Goal: Information Seeking & Learning: Learn about a topic

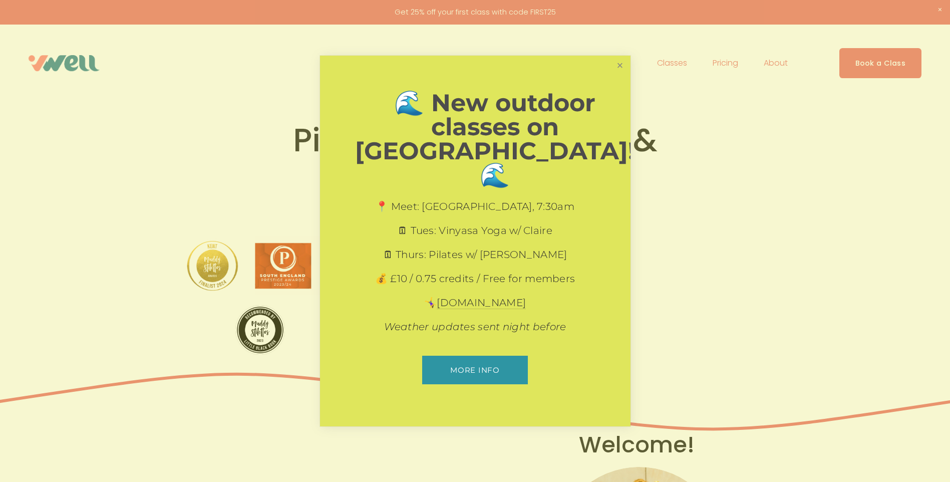
click at [620, 75] on link "Close" at bounding box center [620, 66] width 18 height 18
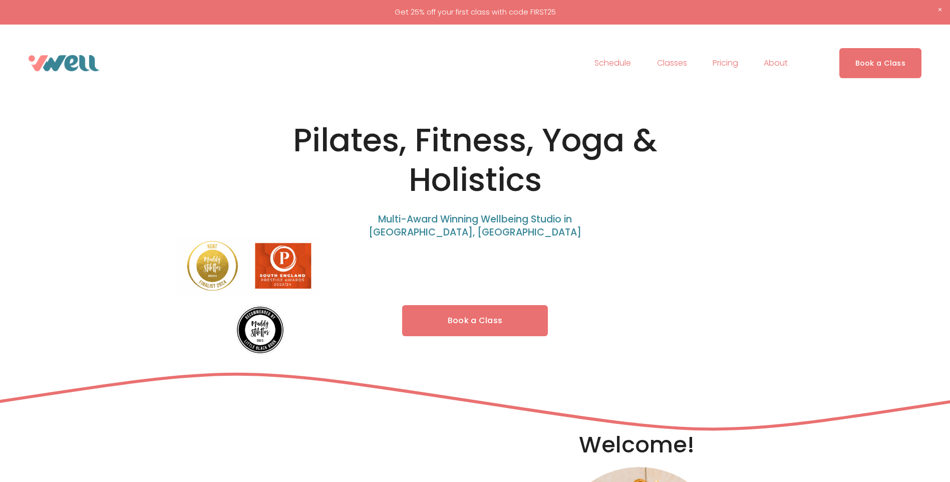
click at [773, 63] on span "About" at bounding box center [776, 63] width 24 height 15
click at [0, 0] on span "Our Team" at bounding box center [0, 0] width 0 height 0
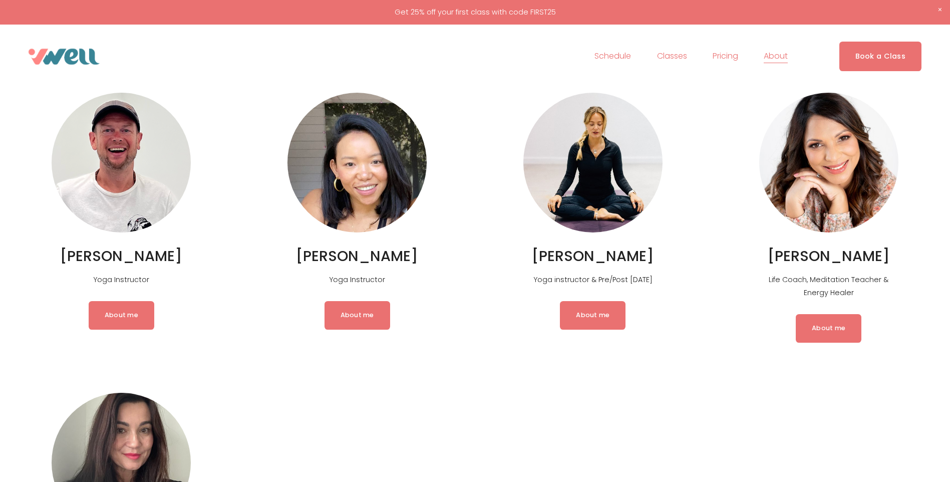
scroll to position [1338, 0]
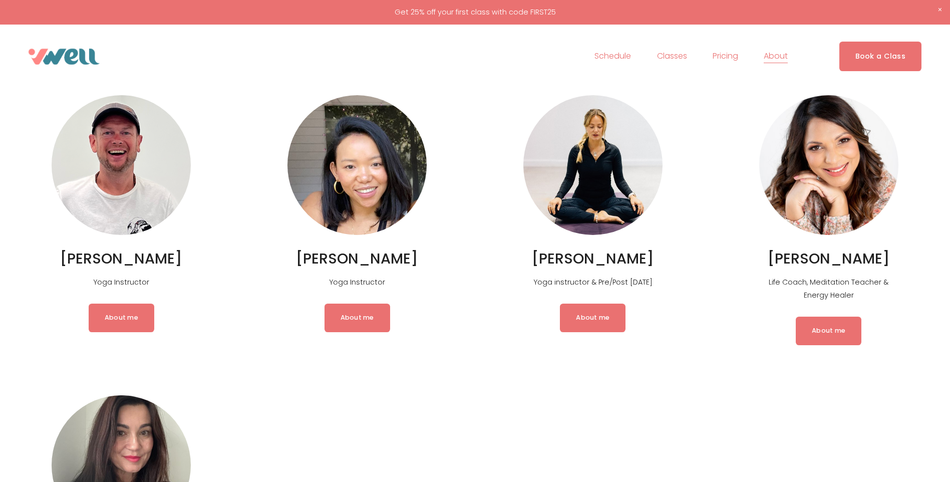
click at [820, 345] on link "About me" at bounding box center [829, 331] width 66 height 28
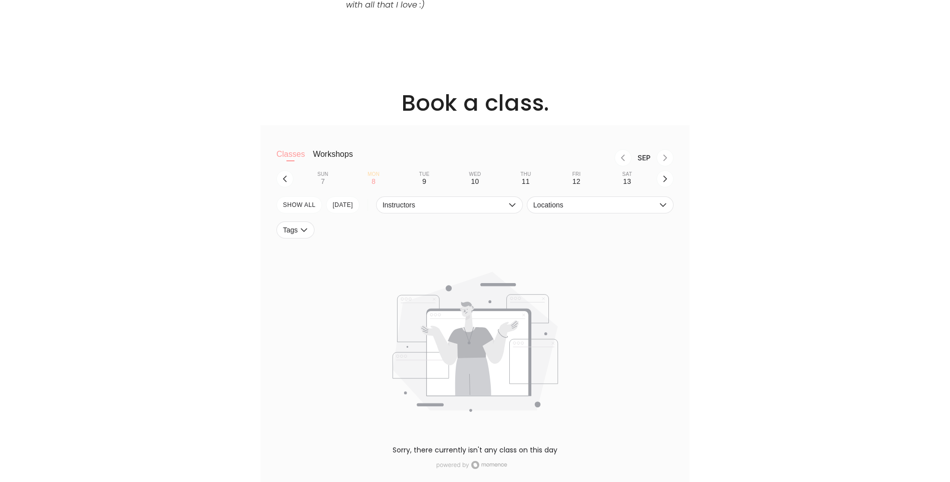
scroll to position [842, 0]
click at [326, 152] on button "Workshops" at bounding box center [333, 162] width 40 height 20
click at [306, 199] on button "SHOW All" at bounding box center [300, 207] width 46 height 17
click at [511, 206] on icon "button" at bounding box center [512, 208] width 7 height 4
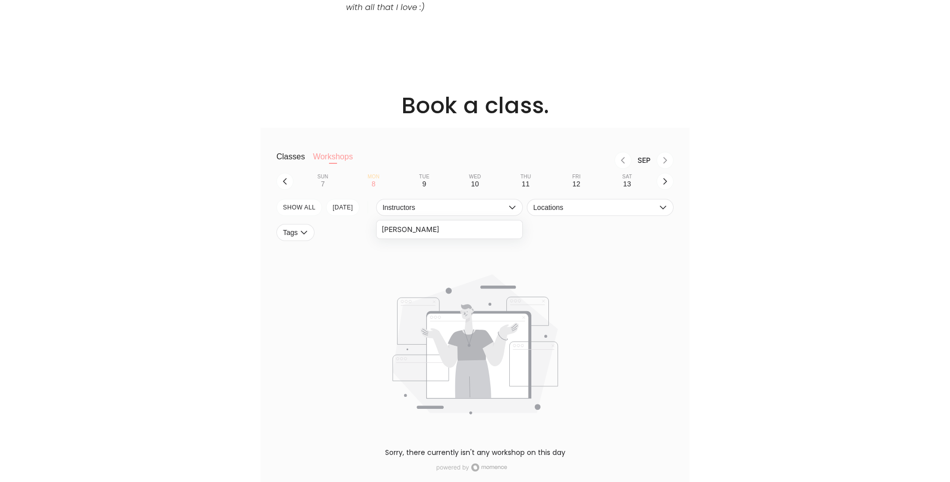
click at [492, 220] on li "Angy Tsafos" at bounding box center [450, 229] width 146 height 18
click at [616, 228] on div "Tags" at bounding box center [475, 234] width 397 height 21
click at [656, 203] on span "Locations" at bounding box center [596, 207] width 124 height 8
click at [643, 220] on li "Vwell Hythe" at bounding box center [601, 229] width 146 height 18
click at [825, 204] on div "Book a class. Classes Workshops Sep Sun 7 Mon 8 Tue 9 Wed 10 Thu 11 Fri 12 Sat …" at bounding box center [475, 292] width 950 height 403
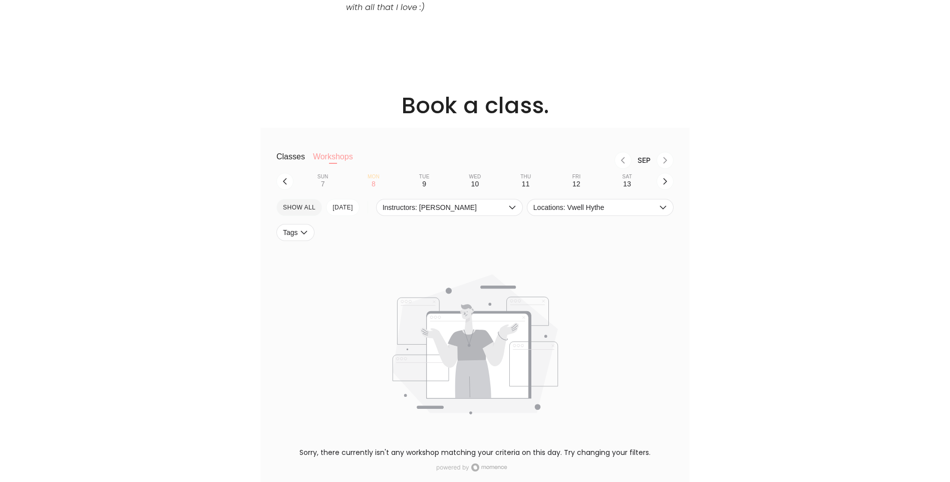
click at [307, 200] on button "SHOW All" at bounding box center [300, 207] width 46 height 17
click at [351, 199] on button "[DATE]" at bounding box center [343, 207] width 34 height 17
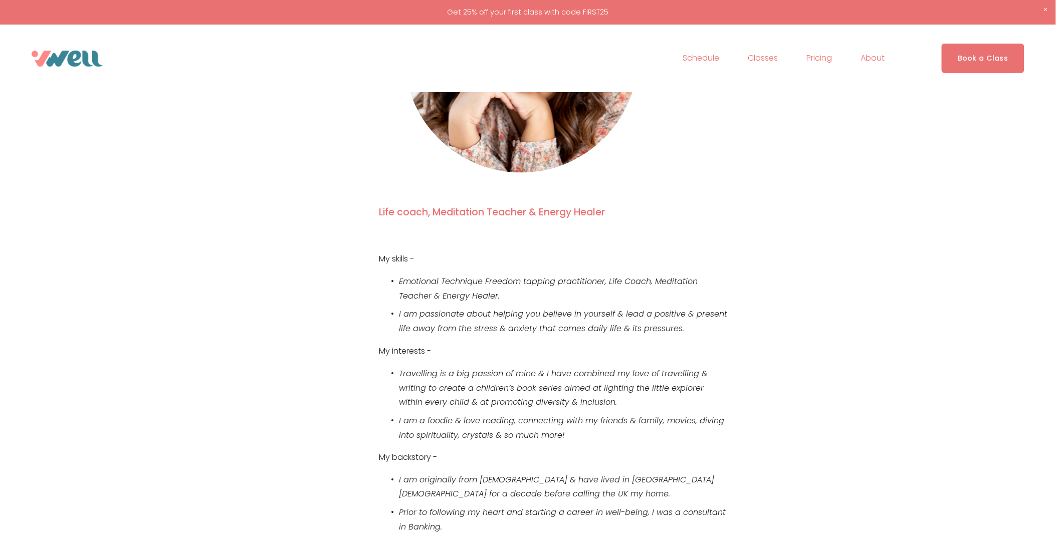
scroll to position [0, 0]
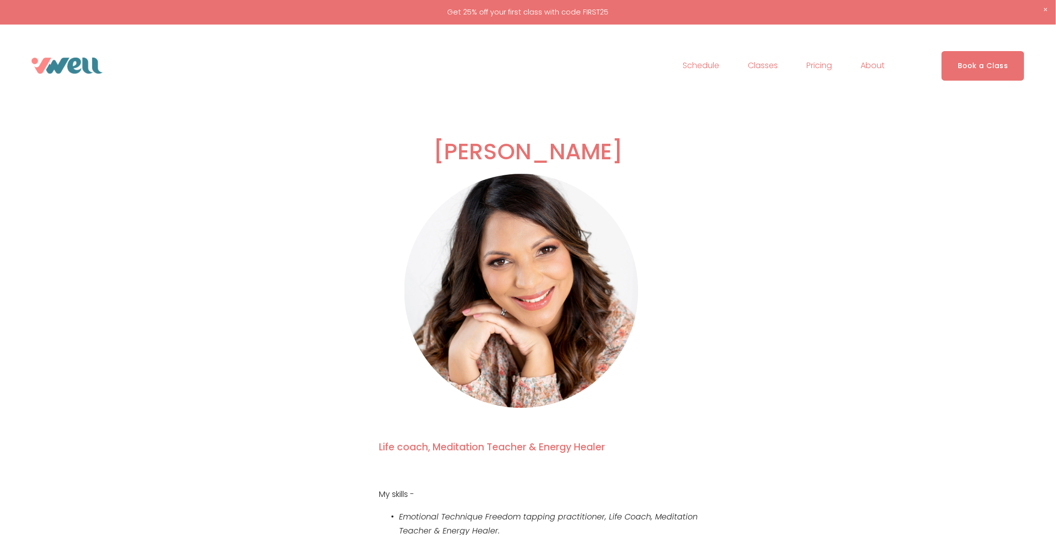
click at [0, 0] on span "Our Team" at bounding box center [0, 0] width 0 height 0
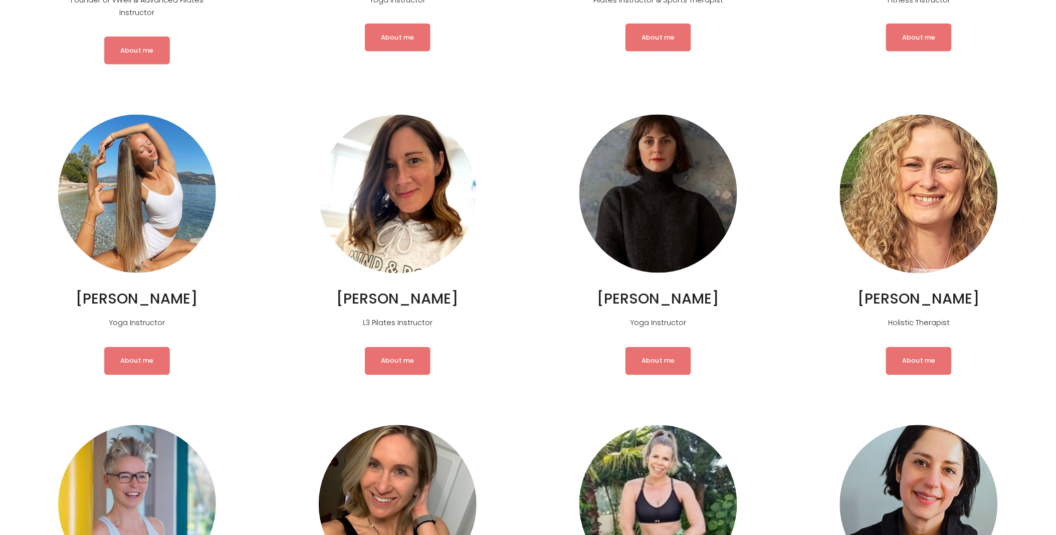
scroll to position [485, 0]
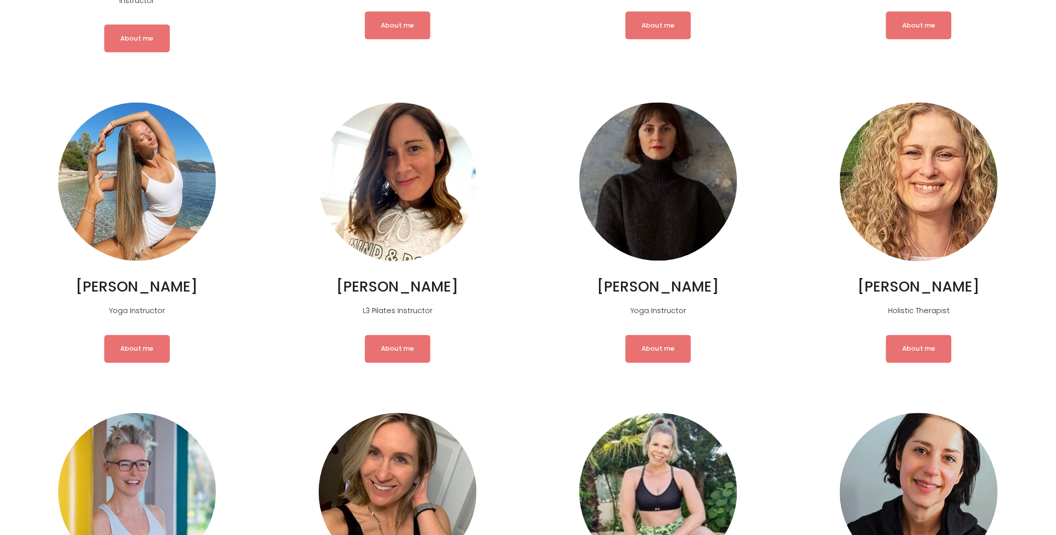
click at [914, 350] on link "About me" at bounding box center [919, 349] width 66 height 28
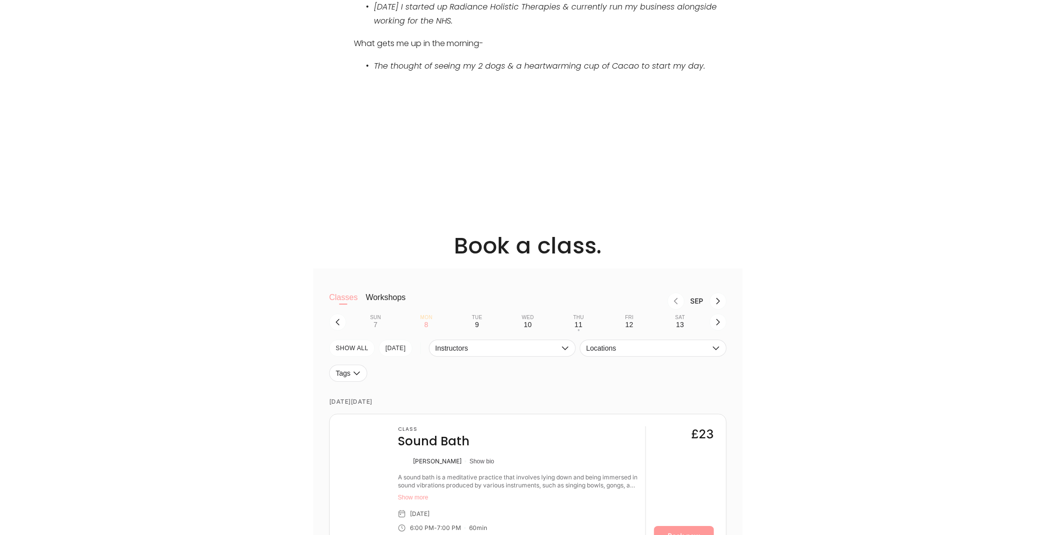
scroll to position [934, 0]
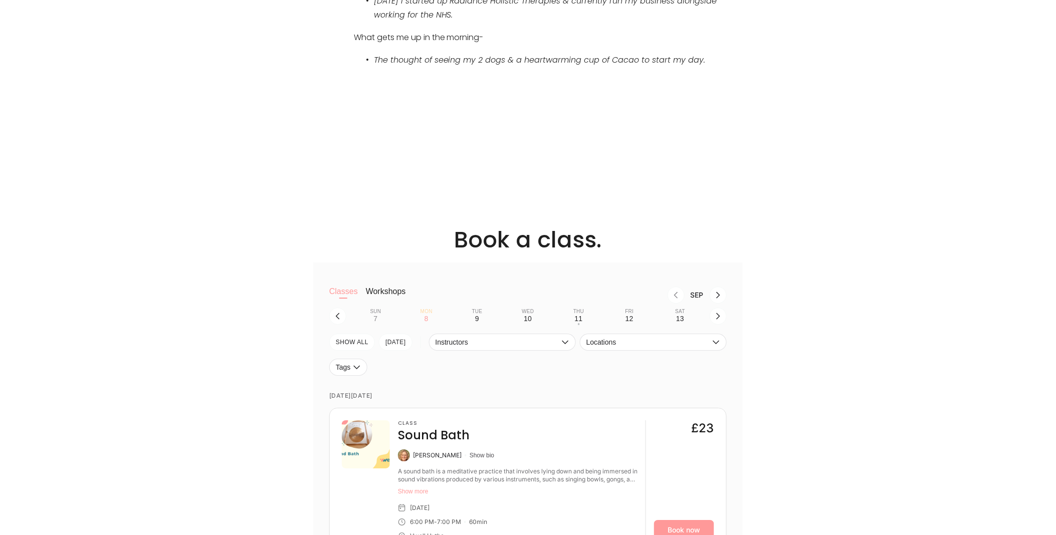
click at [379, 287] on button "Workshops" at bounding box center [386, 297] width 40 height 20
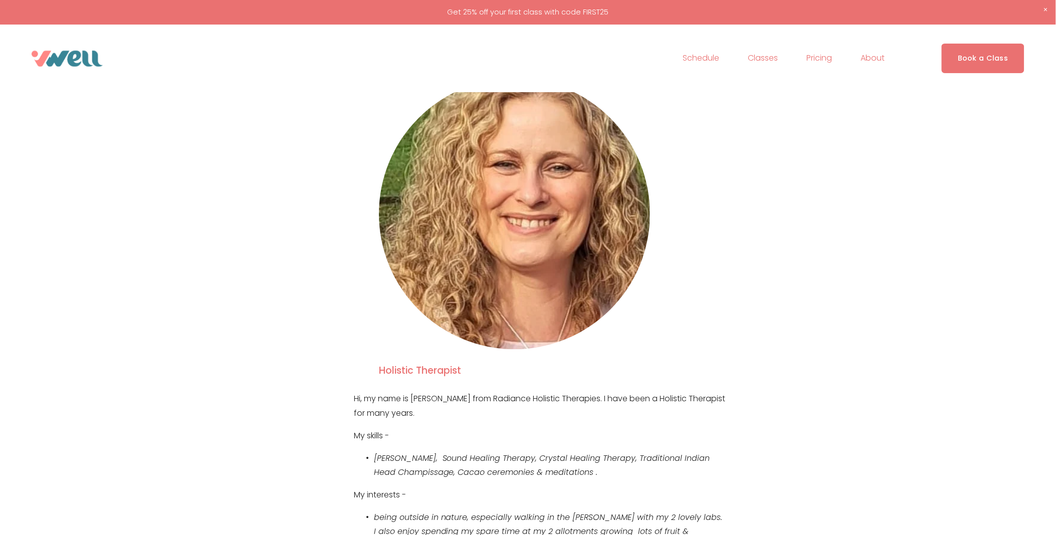
scroll to position [0, 0]
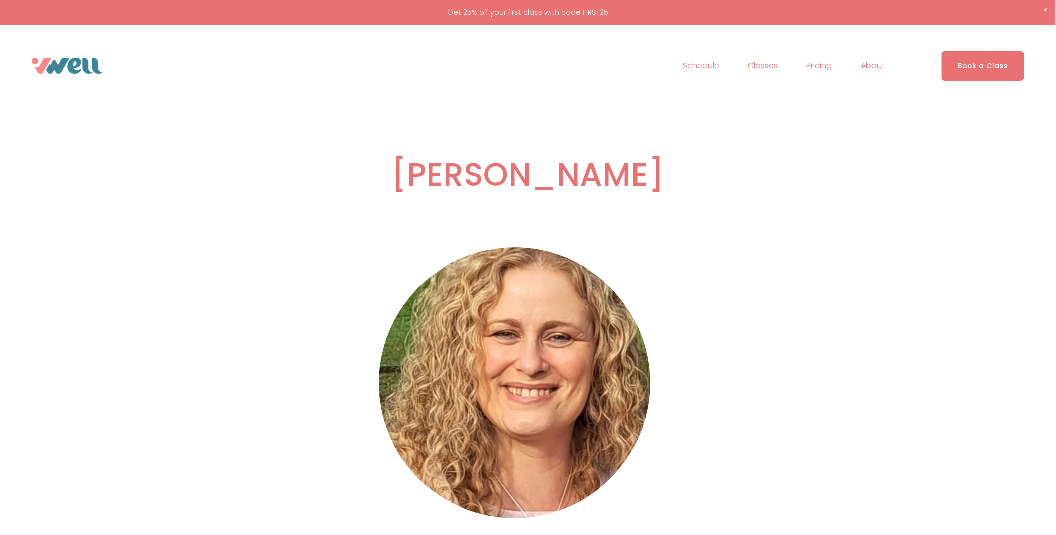
click at [688, 63] on link "Schedule" at bounding box center [701, 66] width 37 height 16
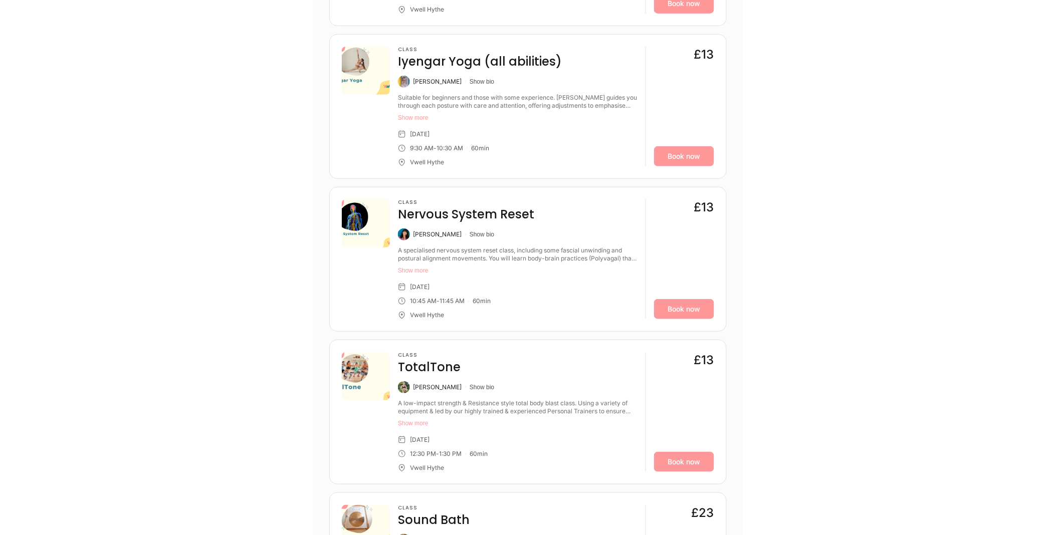
scroll to position [2831, 0]
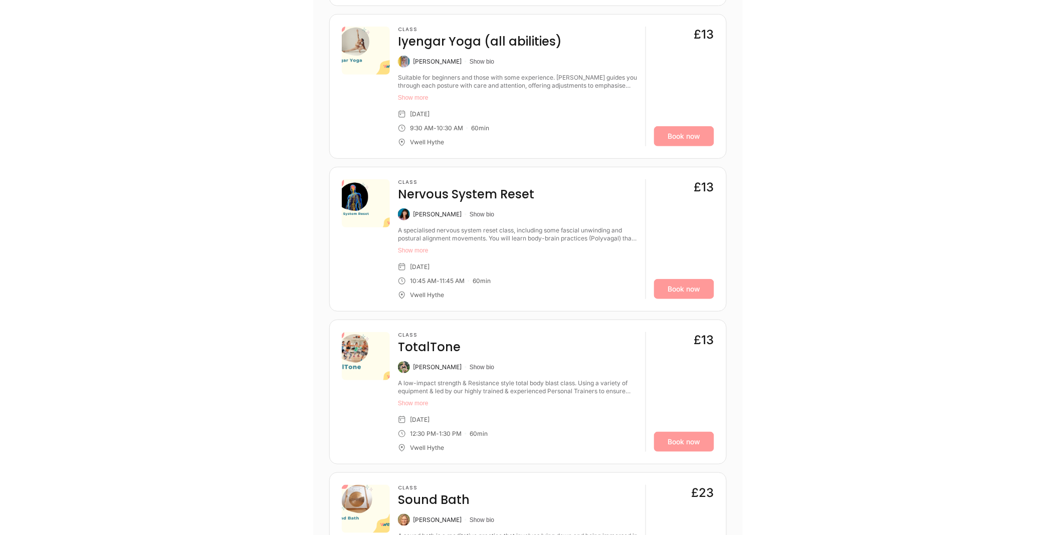
click at [424, 247] on button "Show more" at bounding box center [517, 251] width 239 height 8
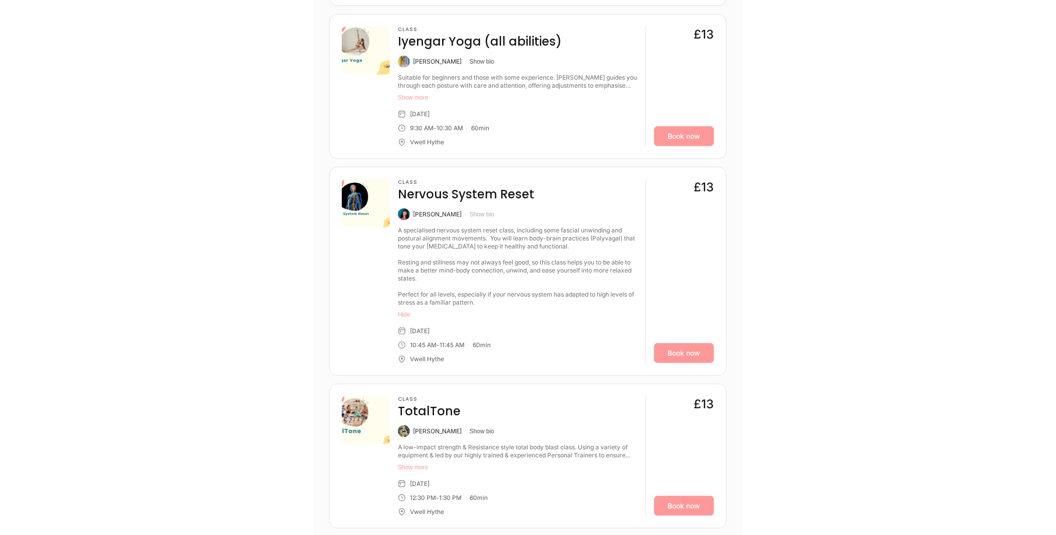
click at [469, 210] on button "Show bio" at bounding box center [481, 214] width 25 height 8
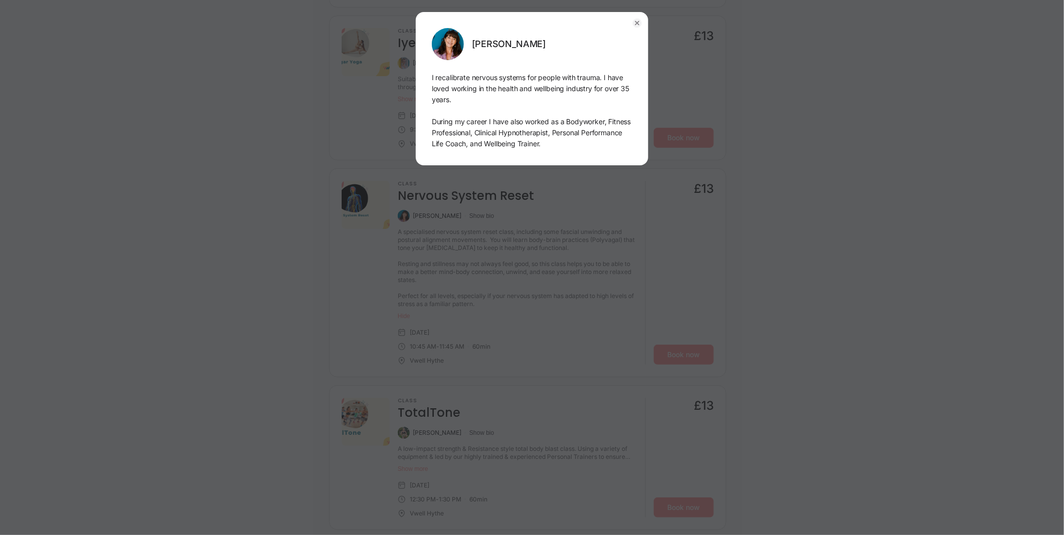
click at [636, 22] on icon "button" at bounding box center [638, 24] width 4 height 4
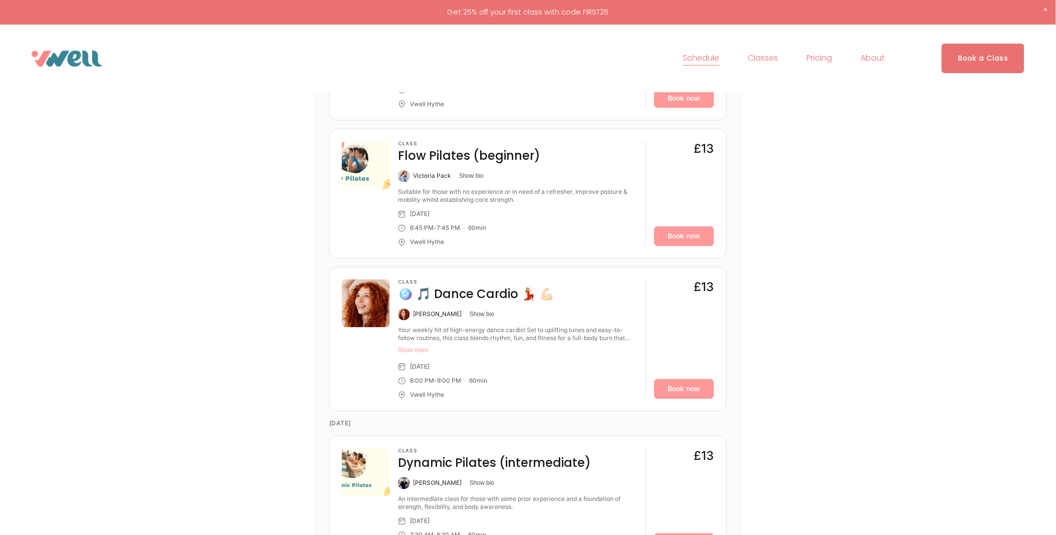
scroll to position [485, 0]
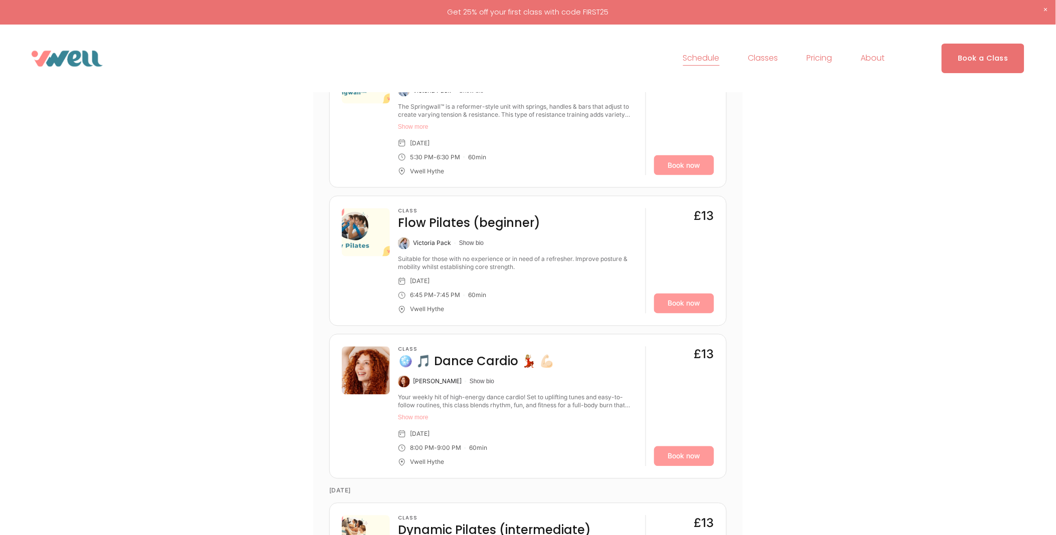
click at [762, 57] on span "Classes" at bounding box center [763, 58] width 30 height 15
click at [0, 0] on span "Holistics" at bounding box center [0, 0] width 0 height 0
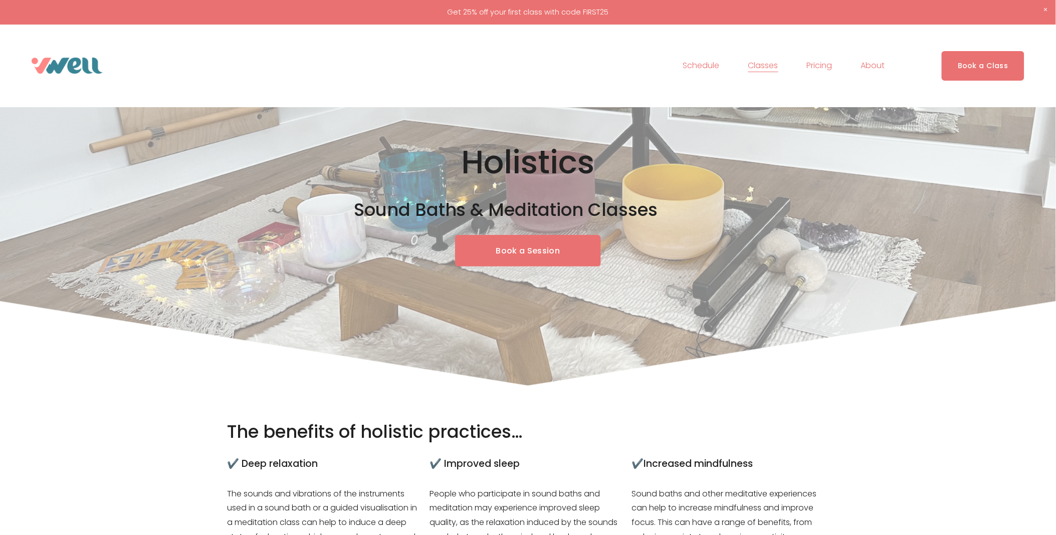
click at [0, 0] on span "Fitness" at bounding box center [0, 0] width 0 height 0
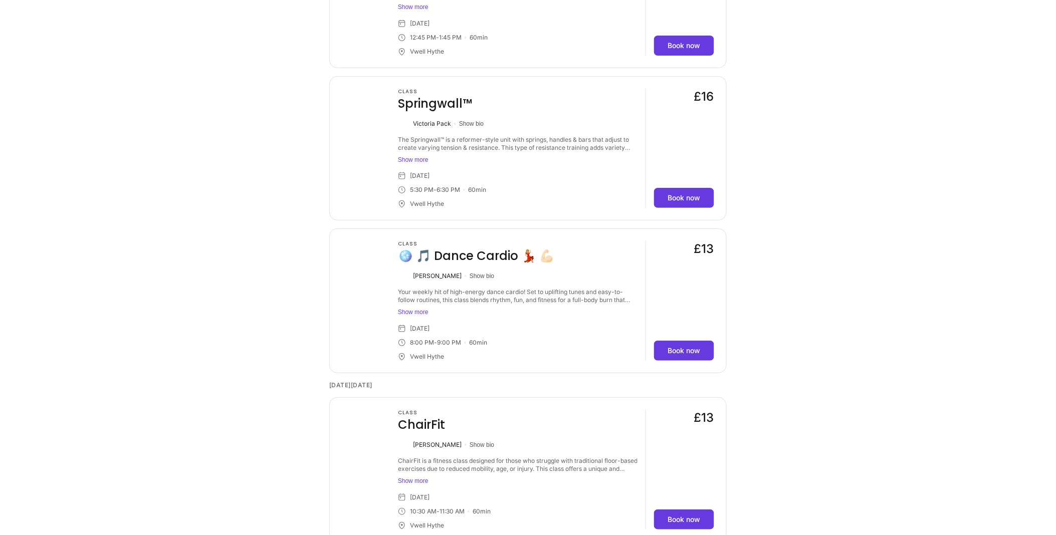
scroll to position [2732, 0]
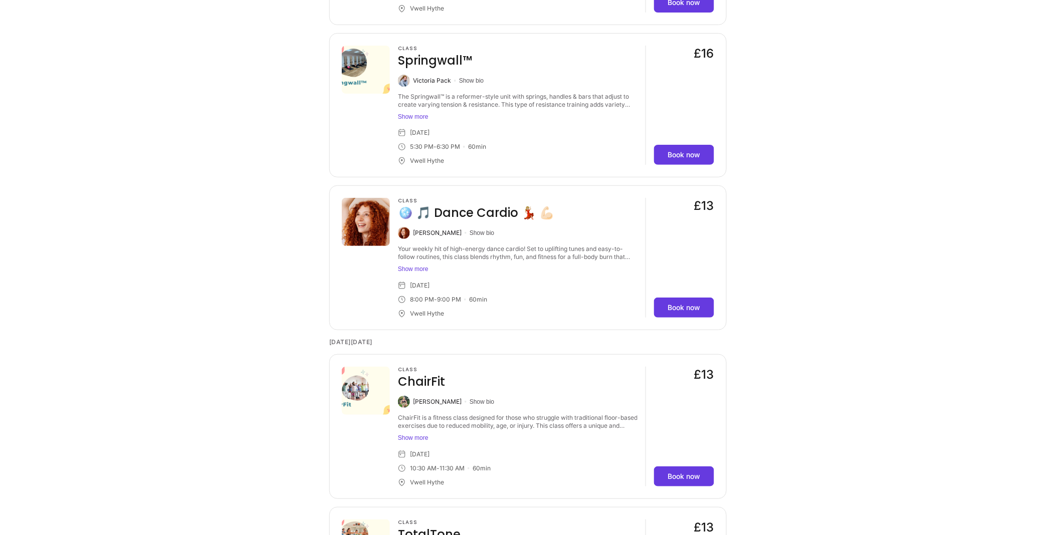
click at [463, 79] on div "Victoria Pack Show bio" at bounding box center [517, 81] width 239 height 12
click at [465, 82] on button "Show bio" at bounding box center [471, 81] width 25 height 8
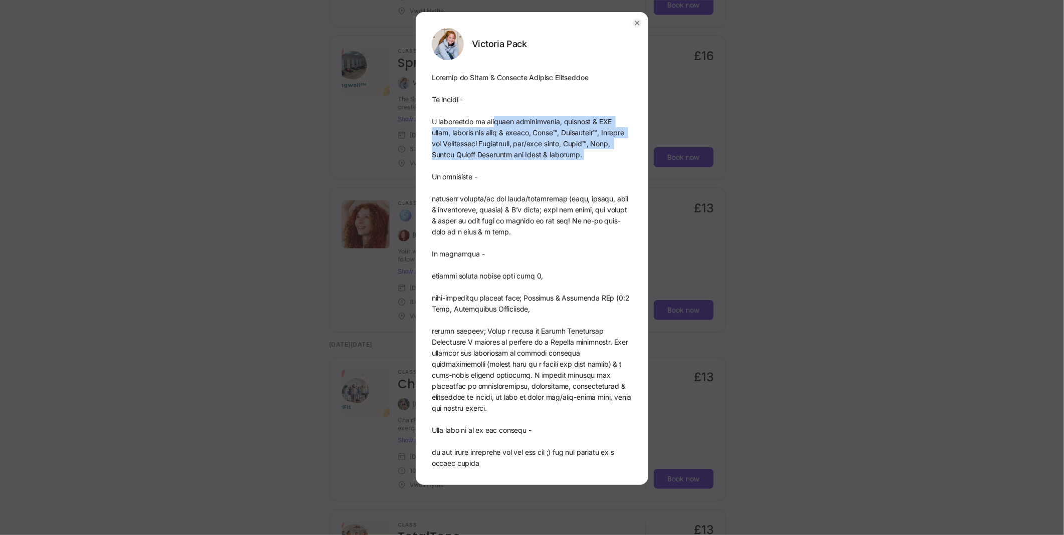
drag, startPoint x: 487, startPoint y: 123, endPoint x: 567, endPoint y: 171, distance: 93.1
click at [567, 171] on div at bounding box center [532, 270] width 200 height 397
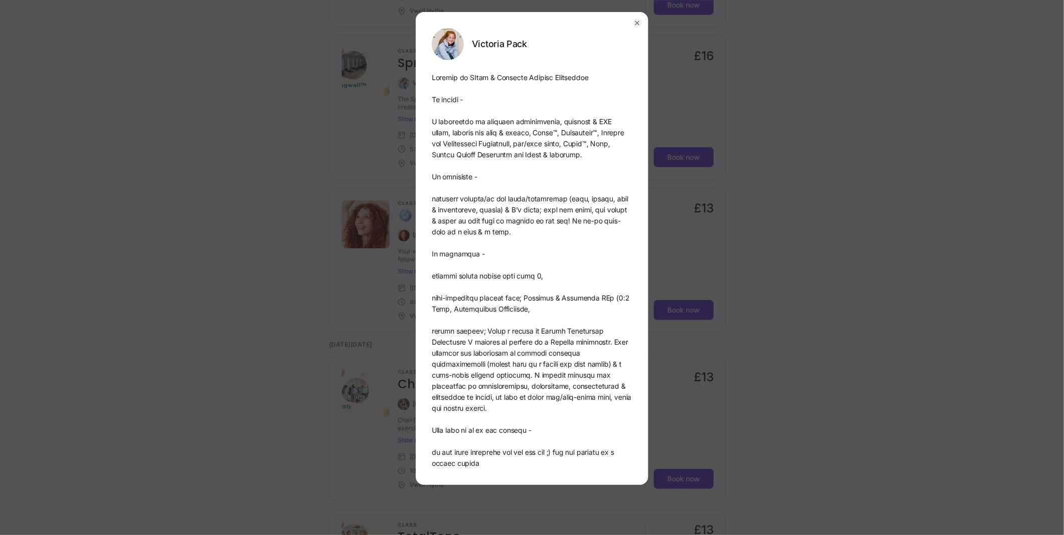
click at [567, 173] on div at bounding box center [532, 270] width 200 height 397
click at [638, 25] on circle "button" at bounding box center [637, 23] width 9 height 9
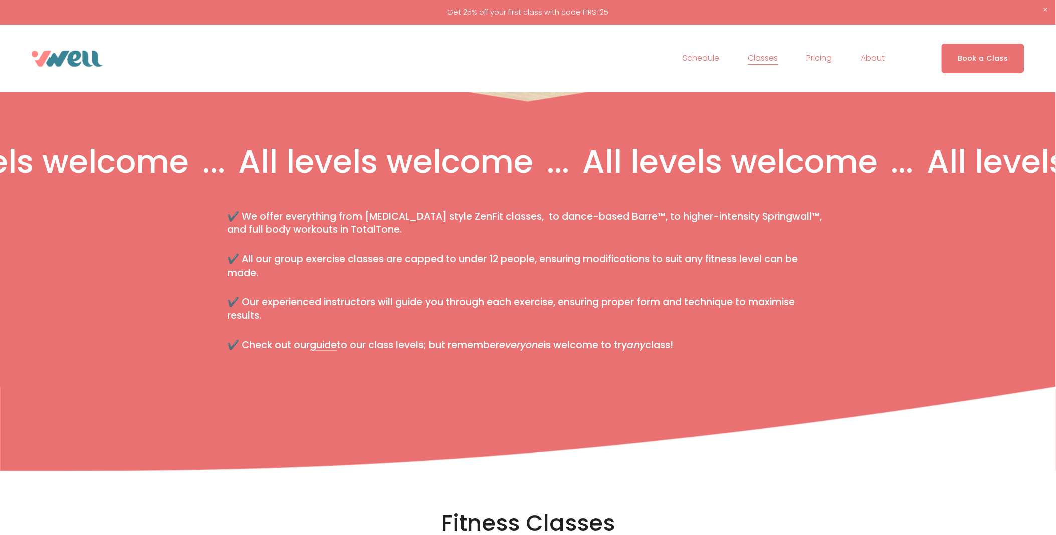
scroll to position [0, 0]
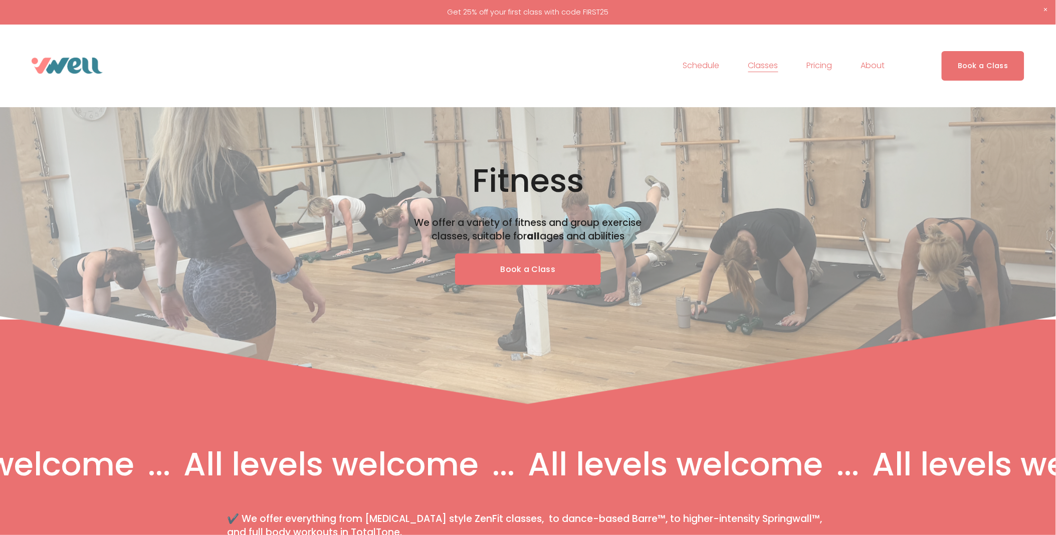
click at [824, 63] on link "Pricing" at bounding box center [820, 66] width 26 height 16
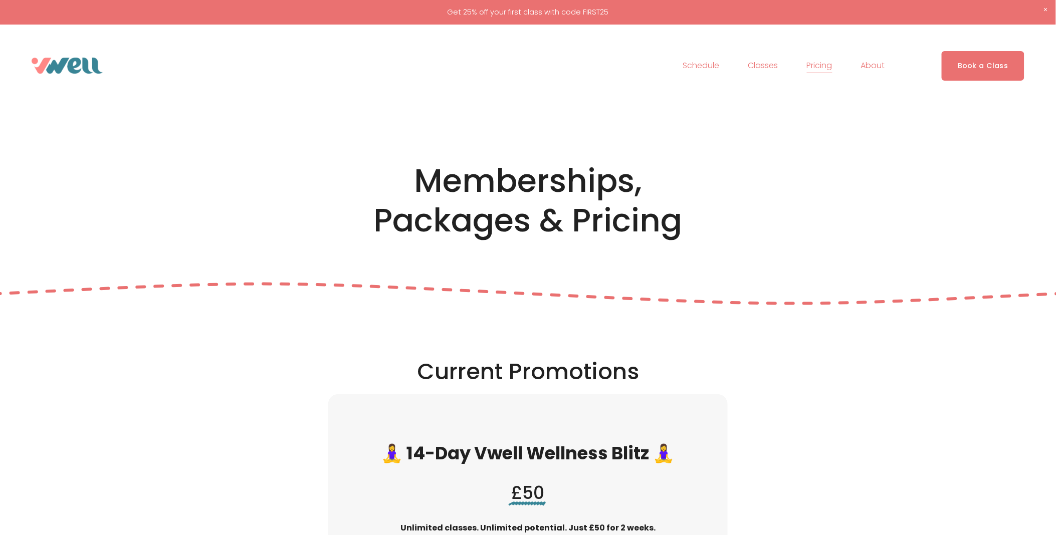
click at [0, 0] on span "The Studio" at bounding box center [0, 0] width 0 height 0
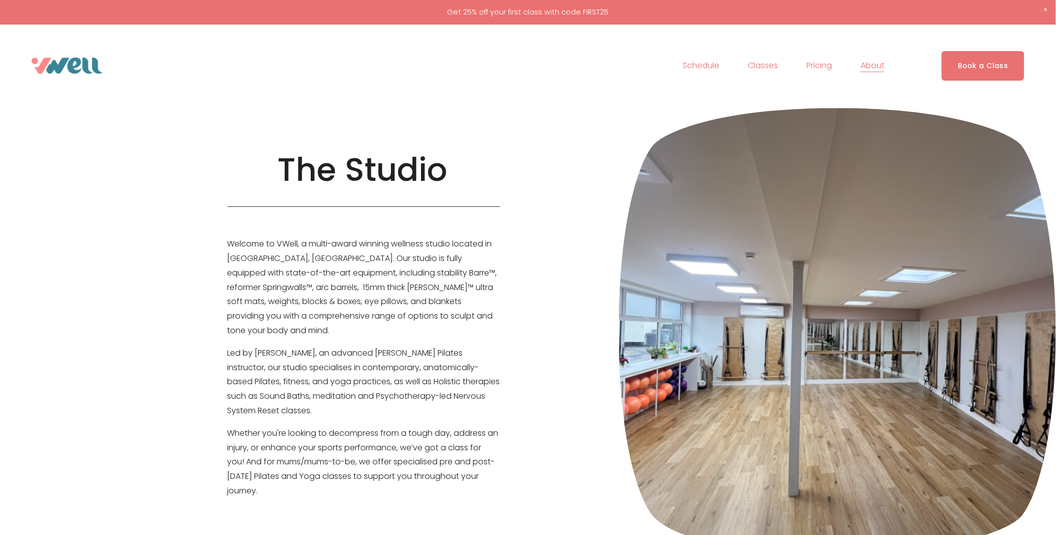
click at [0, 0] on span "Holistics" at bounding box center [0, 0] width 0 height 0
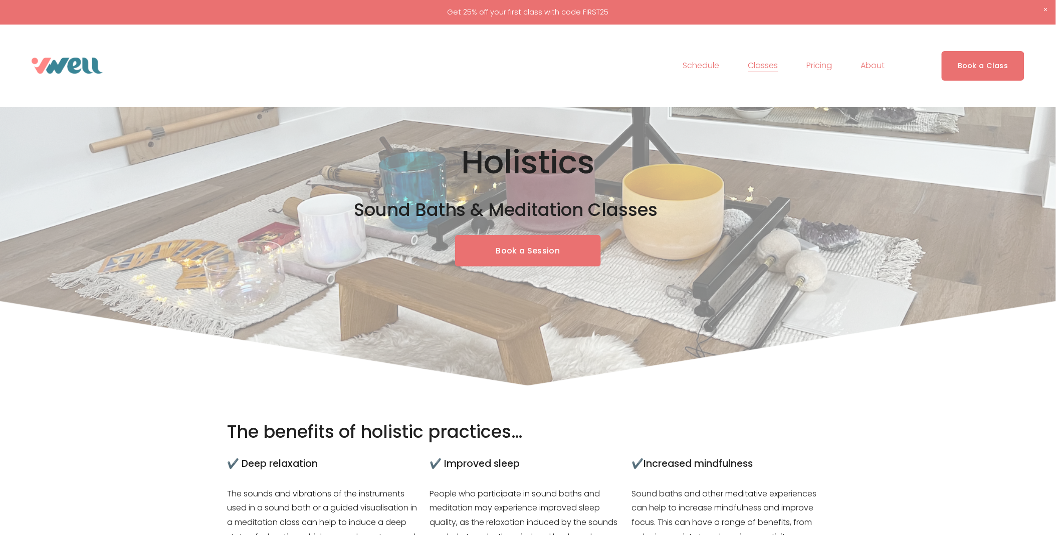
click at [64, 68] on img at bounding box center [67, 66] width 71 height 16
